Goal: Information Seeking & Learning: Learn about a topic

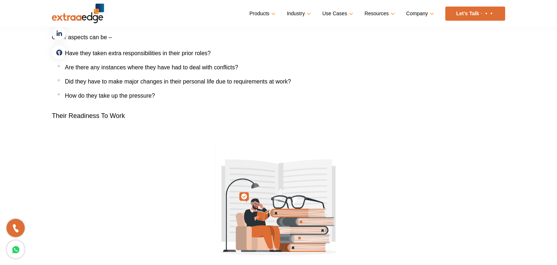
scroll to position [1336, 0]
click at [270, 145] on img at bounding box center [278, 201] width 149 height 149
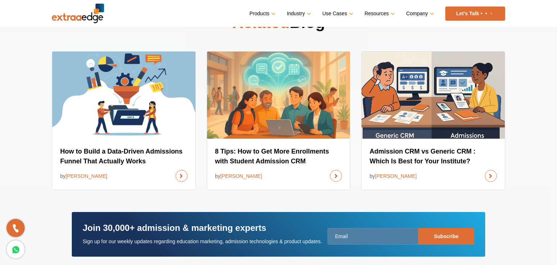
scroll to position [2119, 0]
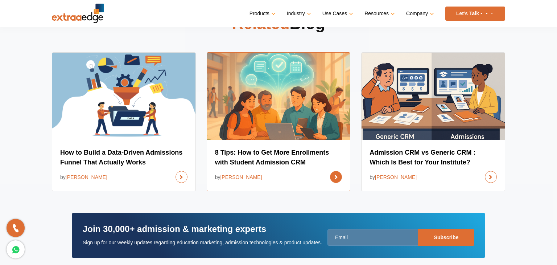
click at [337, 177] on link at bounding box center [336, 177] width 12 height 12
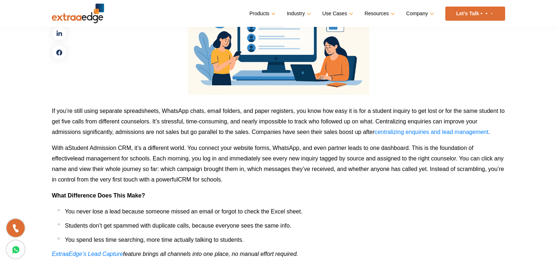
scroll to position [825, 0]
click at [400, 191] on p "What Difference Does This Make?" at bounding box center [278, 195] width 453 height 11
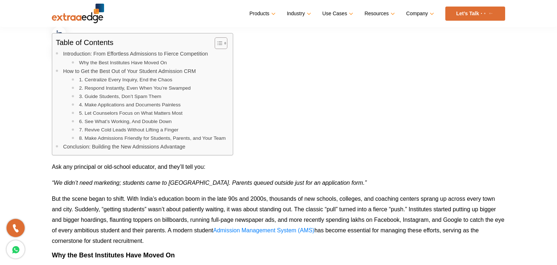
scroll to position [0, 0]
